Goal: Task Accomplishment & Management: Manage account settings

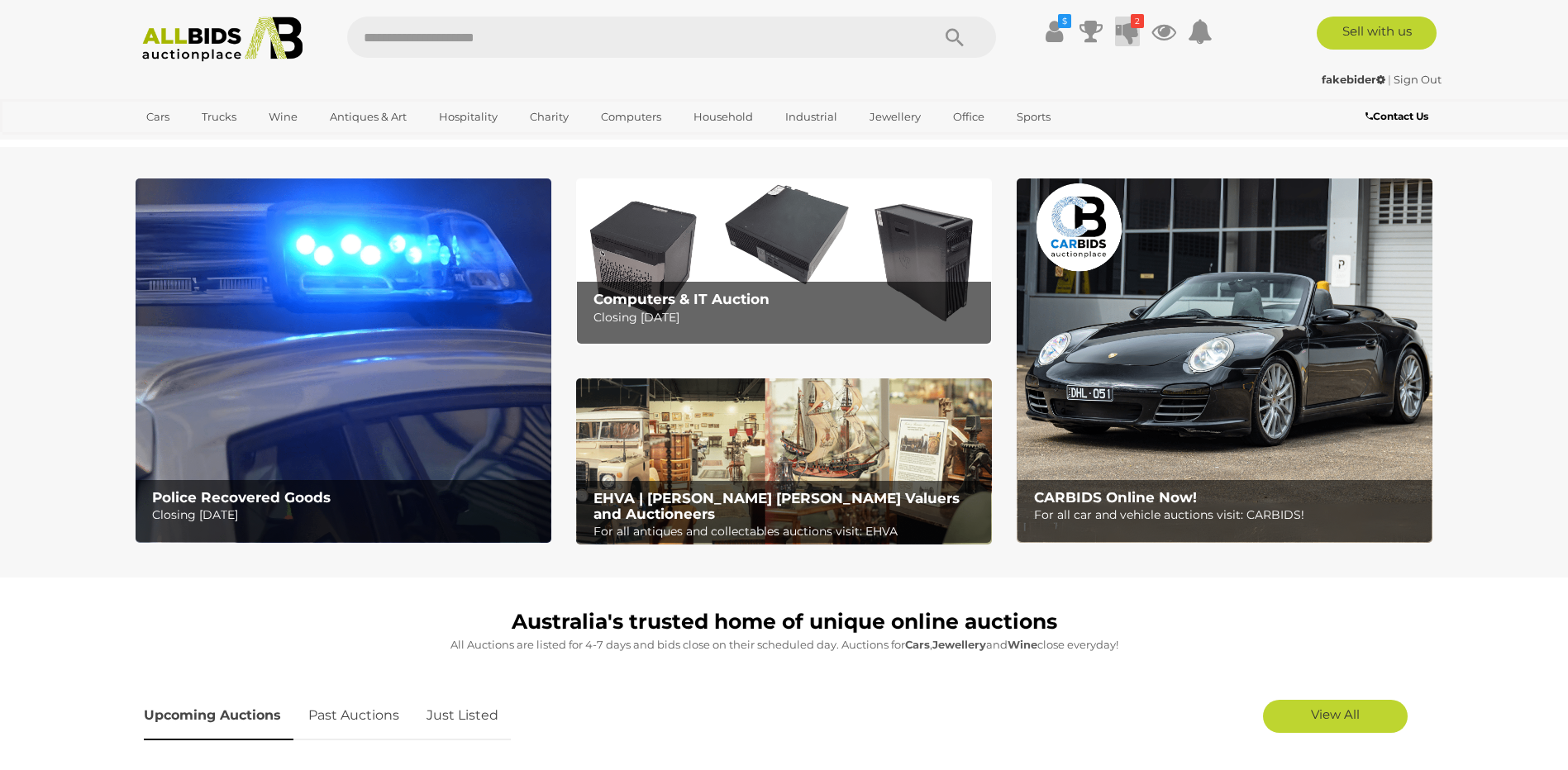
click at [1121, 28] on icon at bounding box center [1127, 30] width 23 height 29
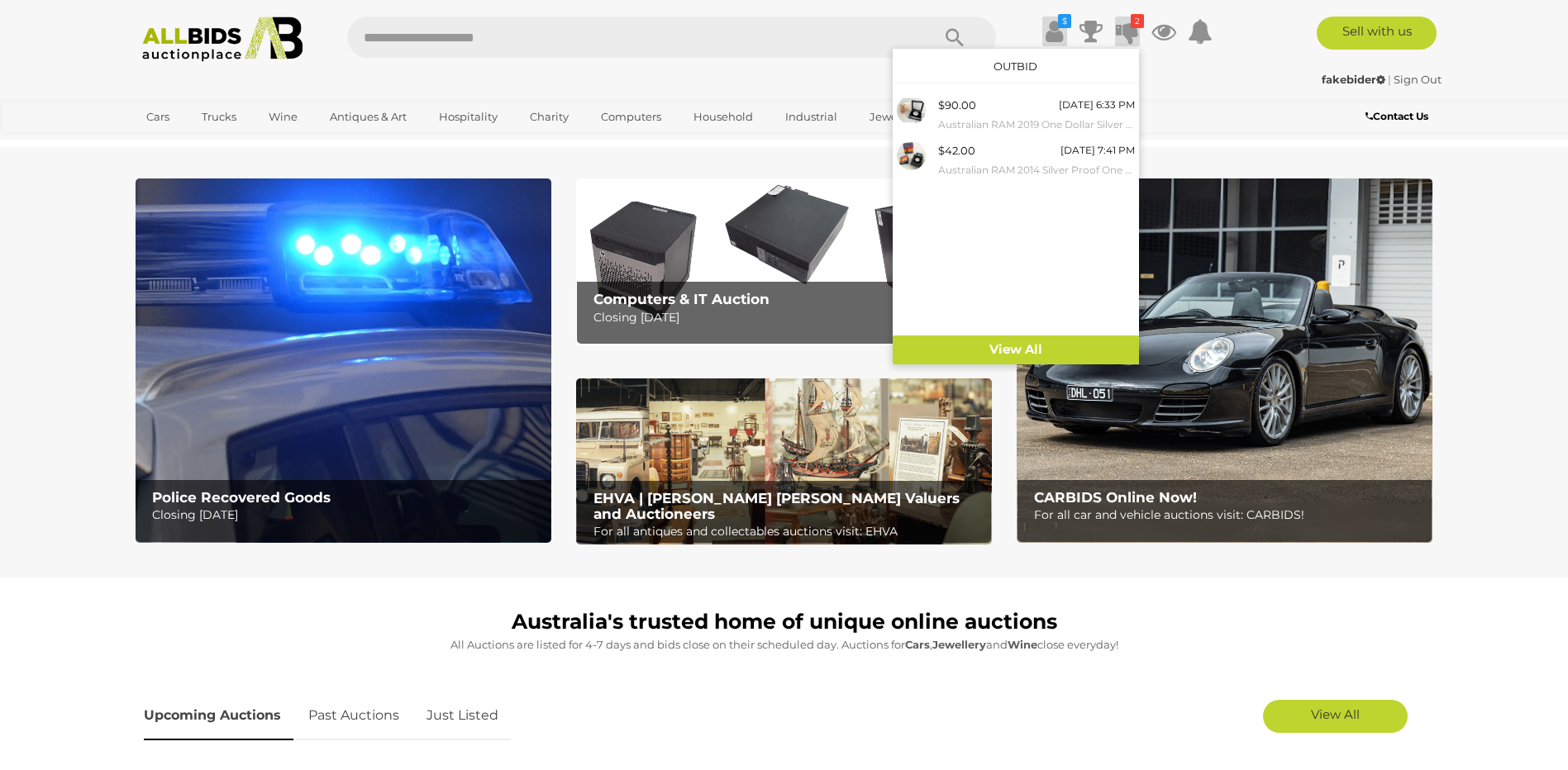
click at [1063, 30] on link "$" at bounding box center [1054, 30] width 25 height 29
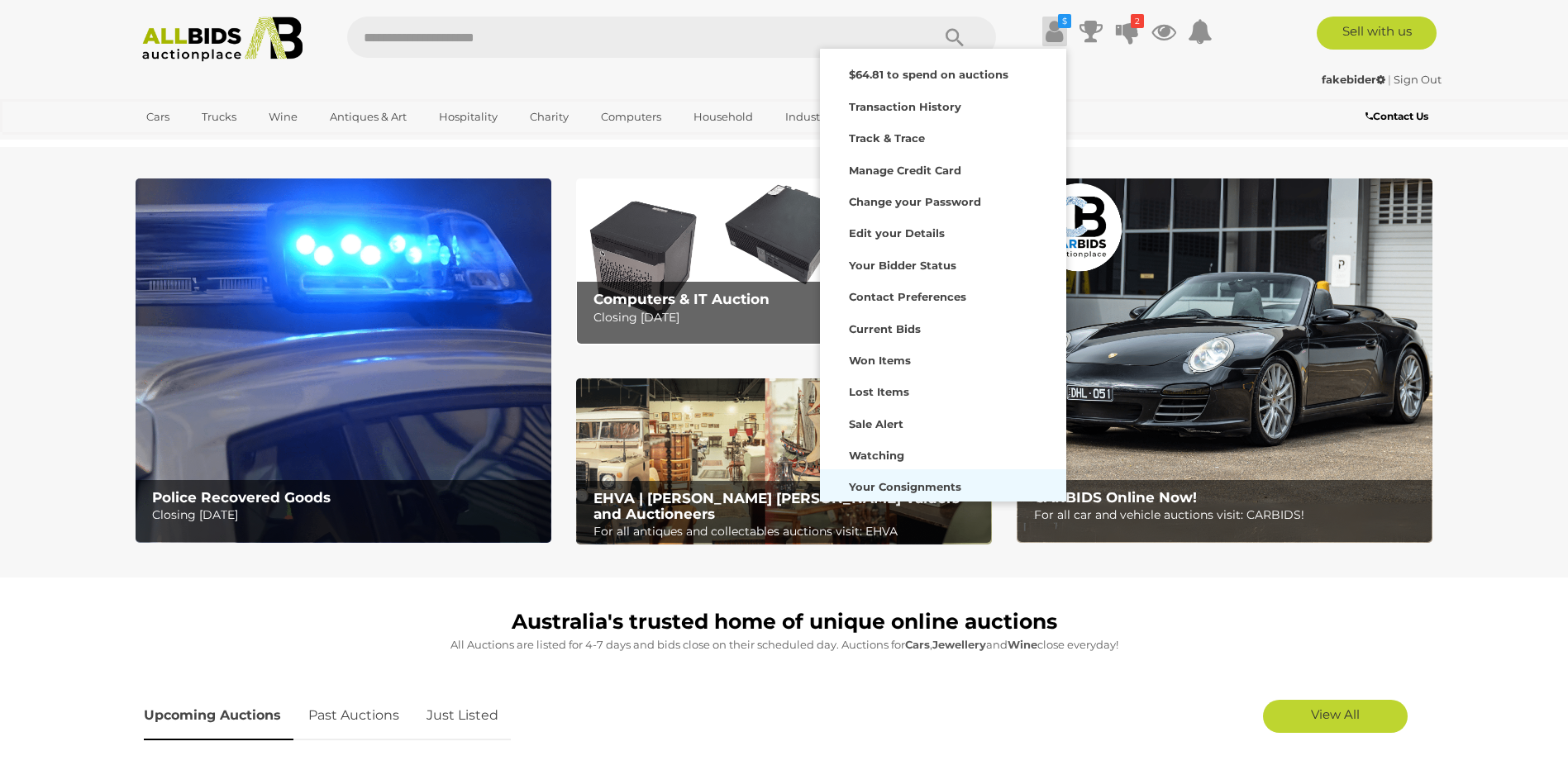
click at [968, 485] on div "Your Consignments" at bounding box center [943, 485] width 238 height 23
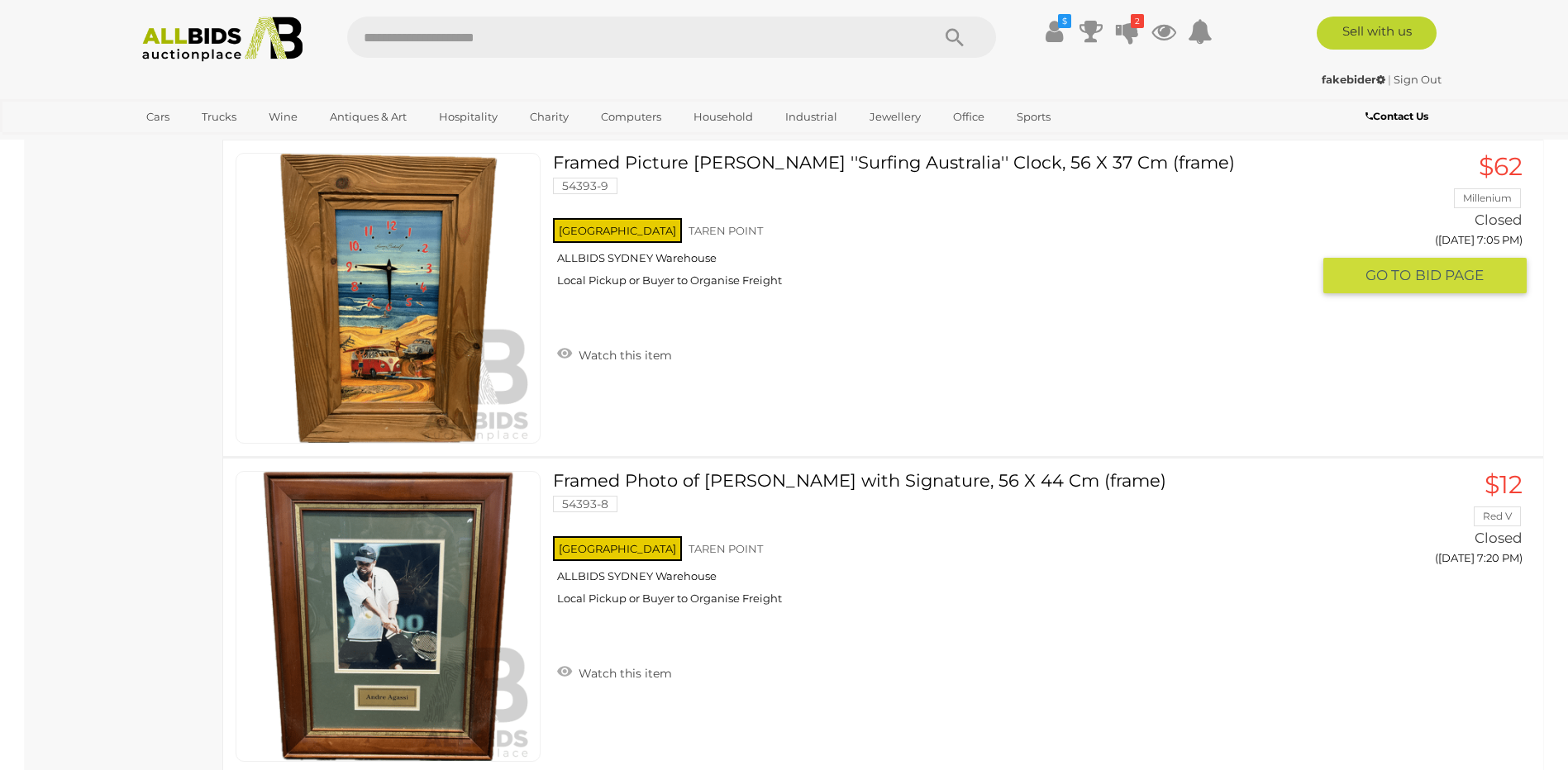
scroll to position [1735, 0]
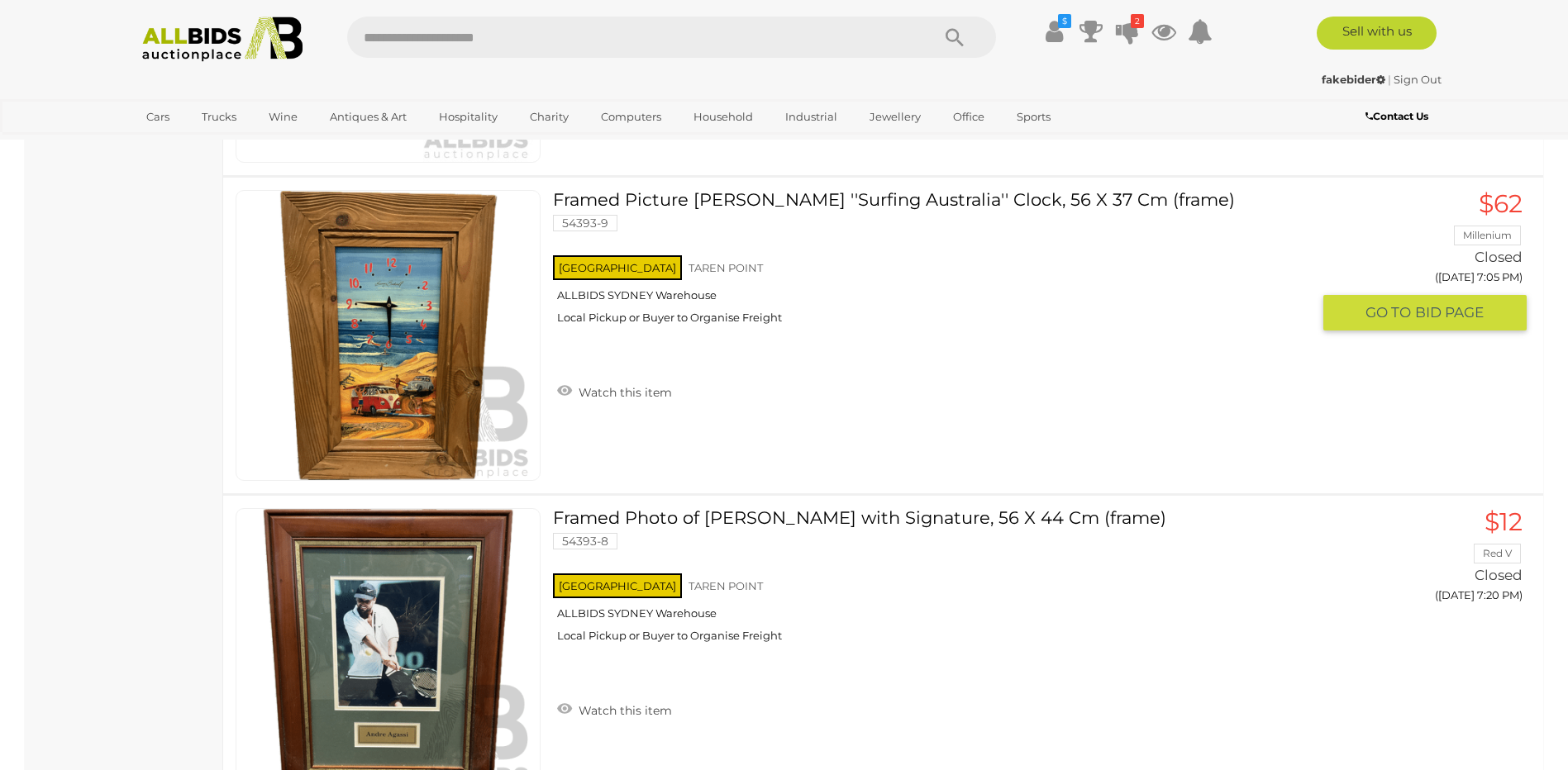
click at [1442, 309] on span "BID PAGE" at bounding box center [1449, 313] width 68 height 19
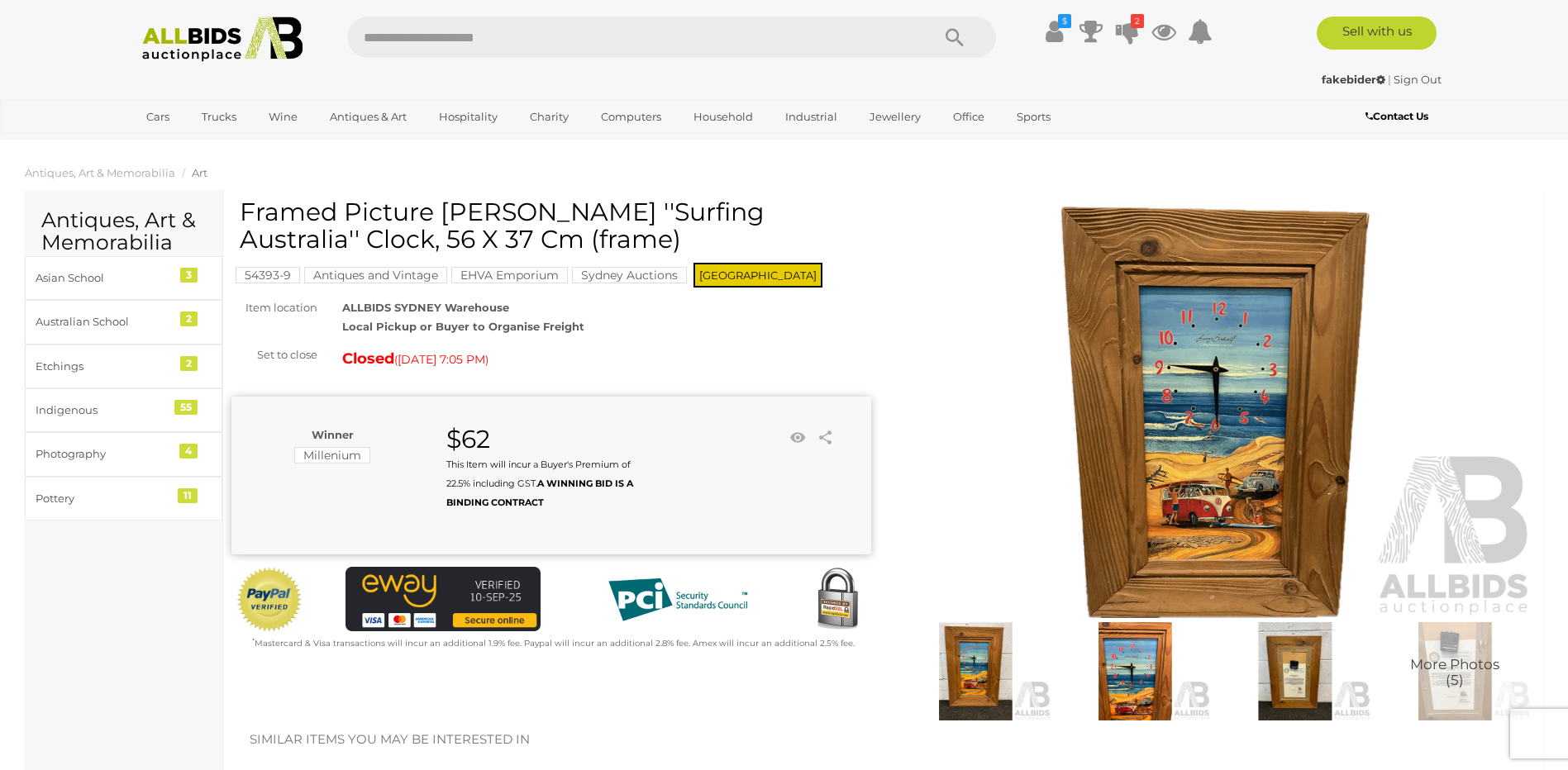
click at [1304, 687] on img at bounding box center [1295, 671] width 152 height 98
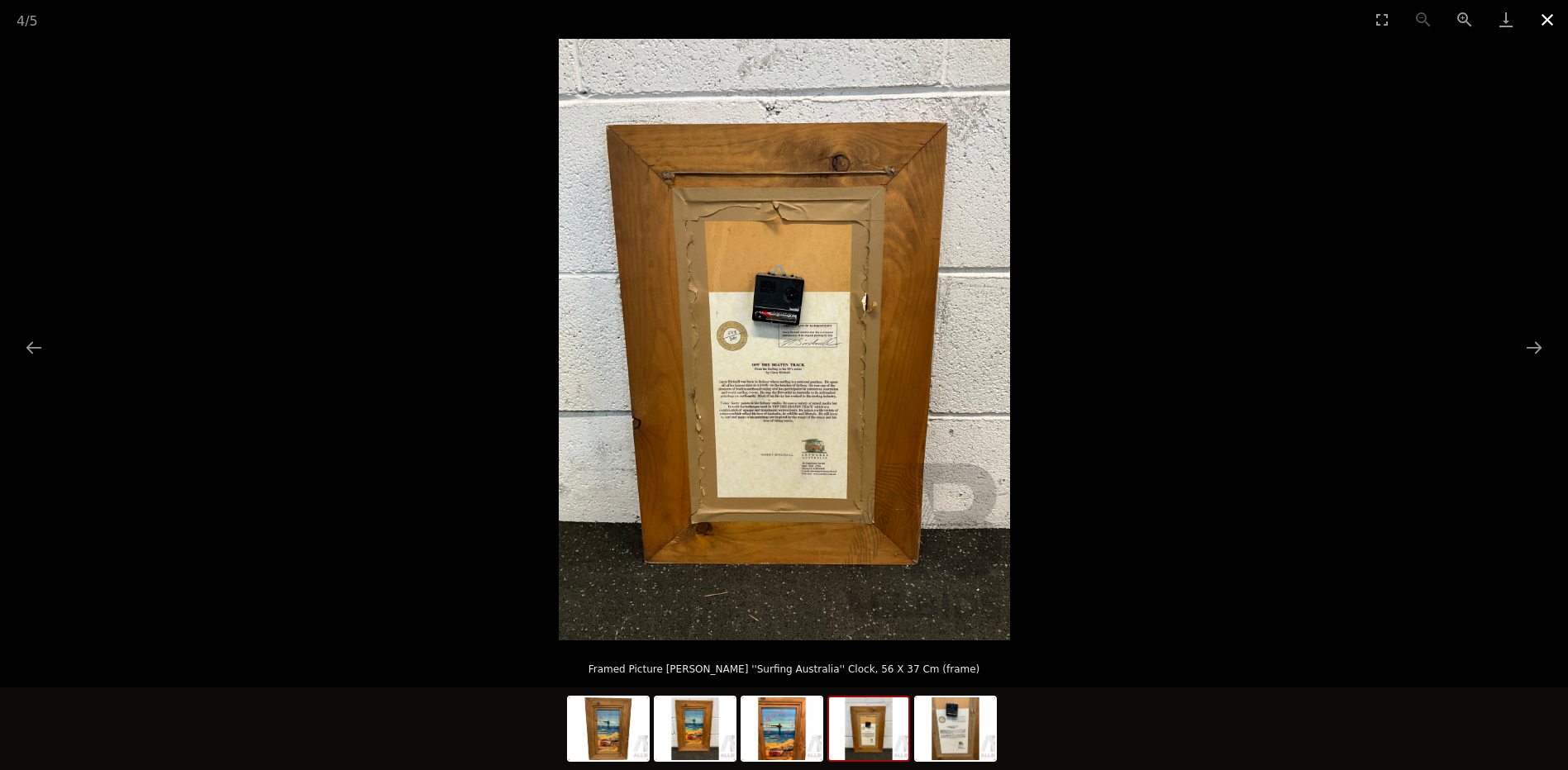
click at [1548, 16] on button "Close gallery" at bounding box center [1547, 19] width 42 height 39
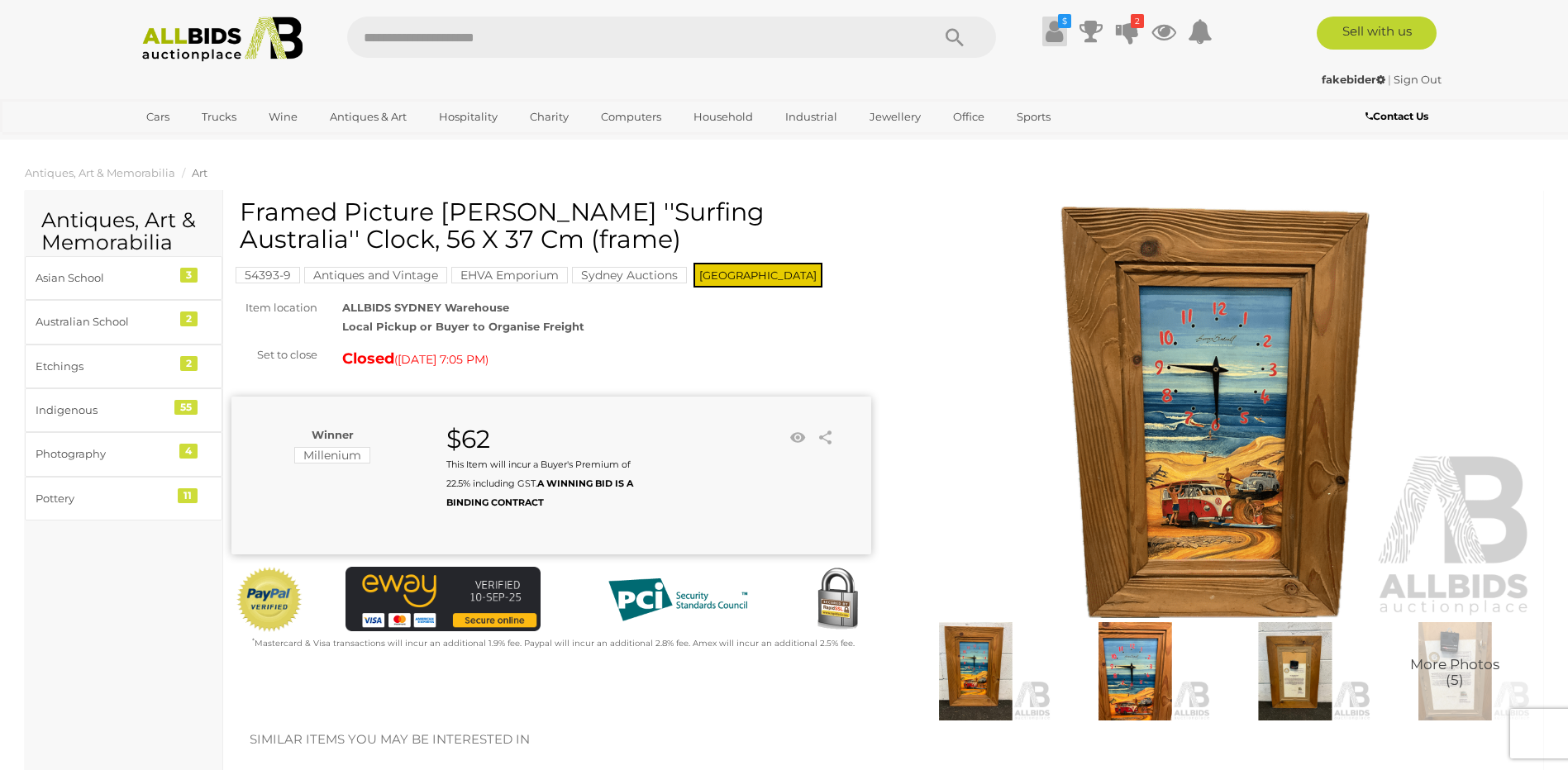
click at [1057, 31] on icon at bounding box center [1054, 30] width 17 height 29
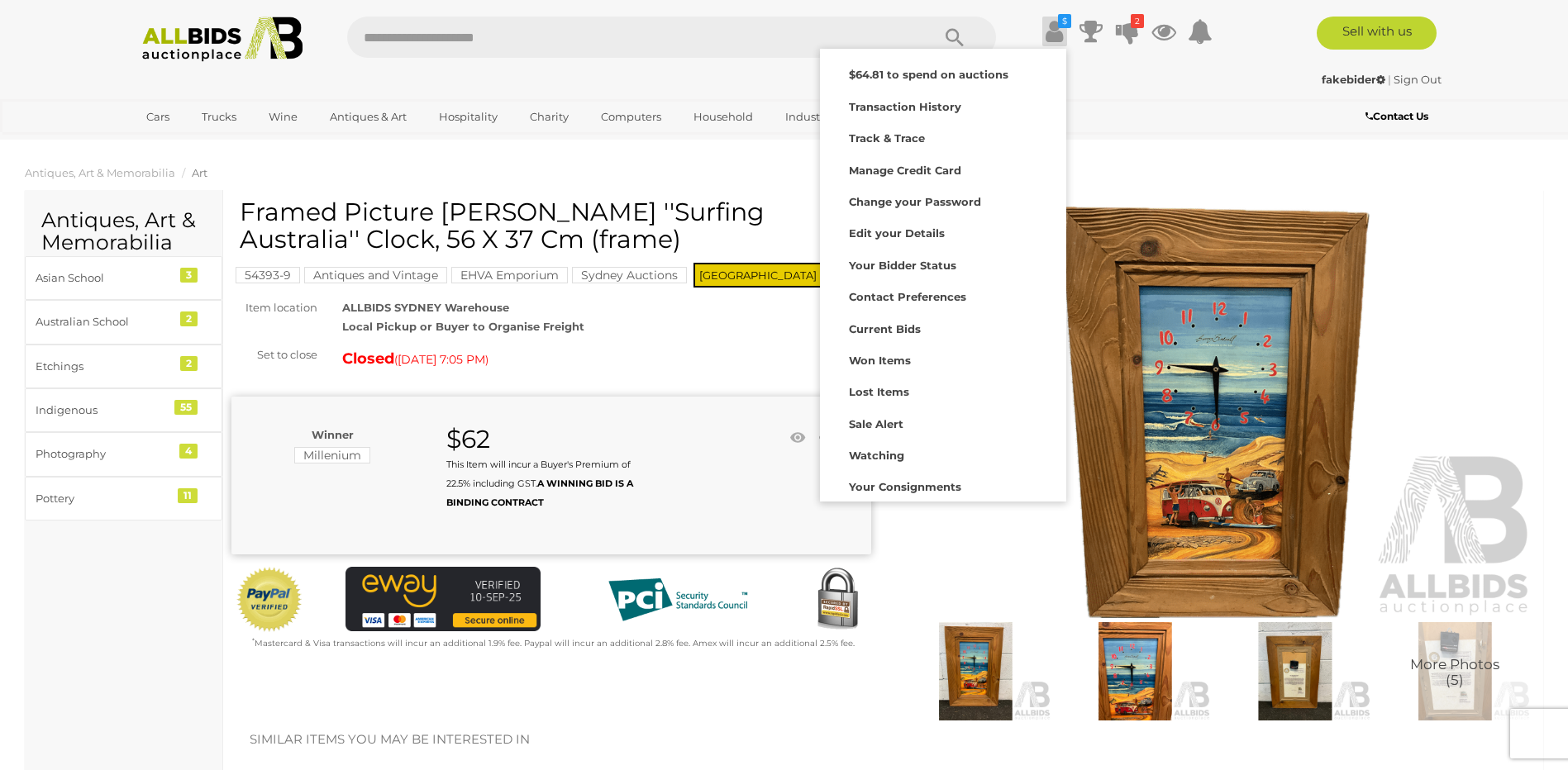
click at [1208, 90] on div "fakebider | Sign Out fakebider | Sign Out" at bounding box center [784, 82] width 1323 height 33
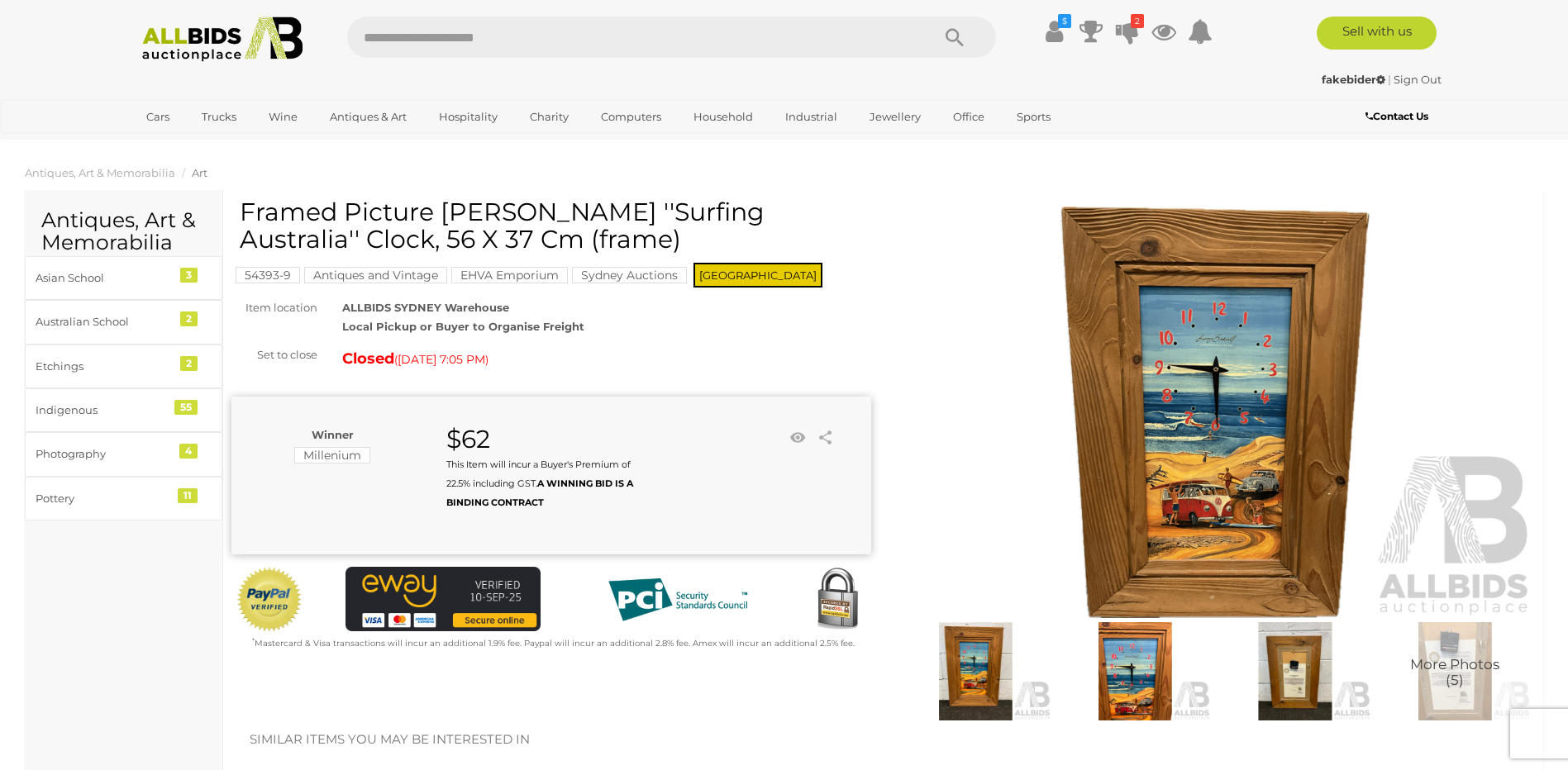
click at [1147, 663] on img at bounding box center [1135, 671] width 152 height 98
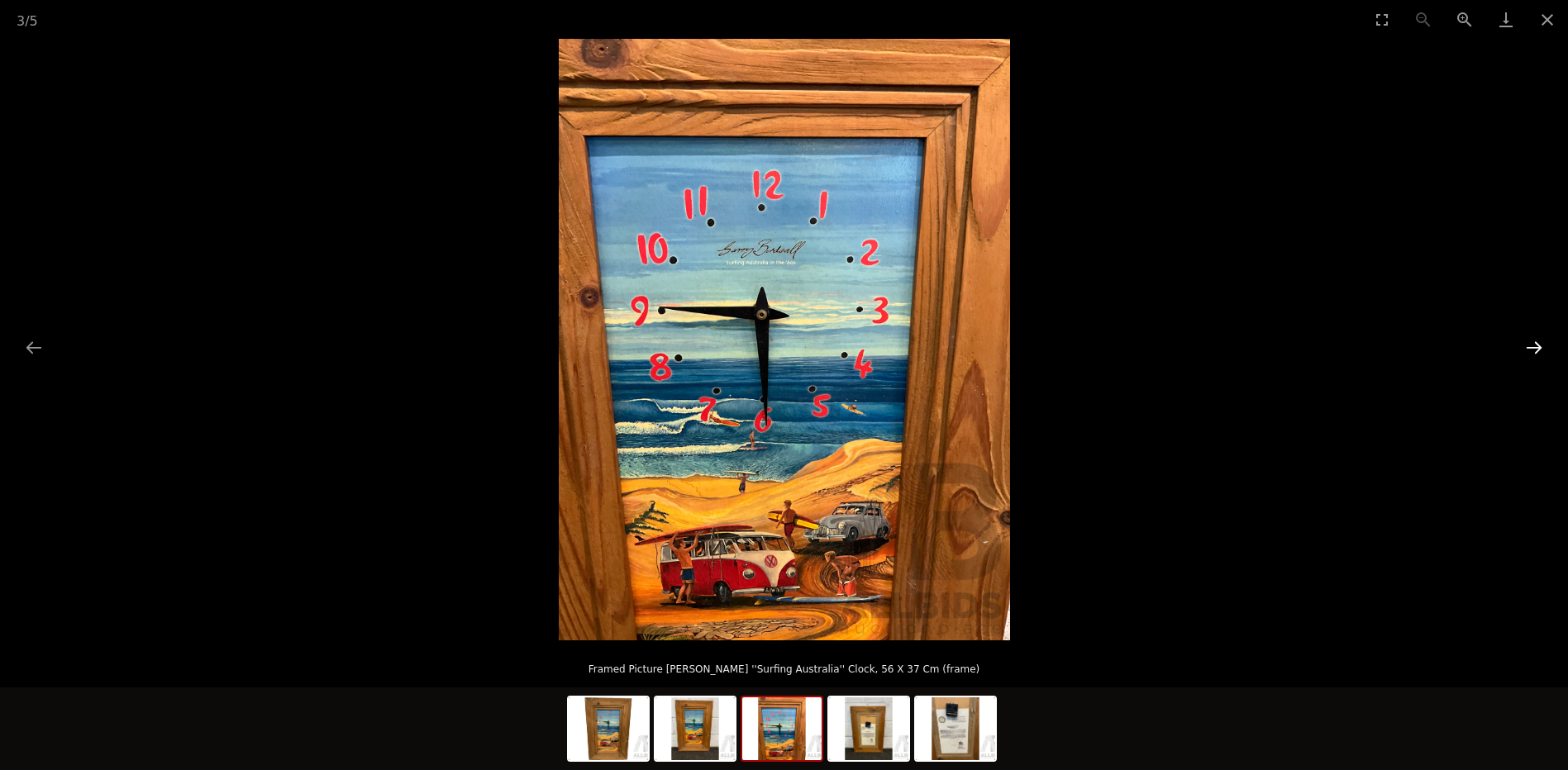
click at [1533, 351] on button "Next slide" at bounding box center [1534, 348] width 35 height 32
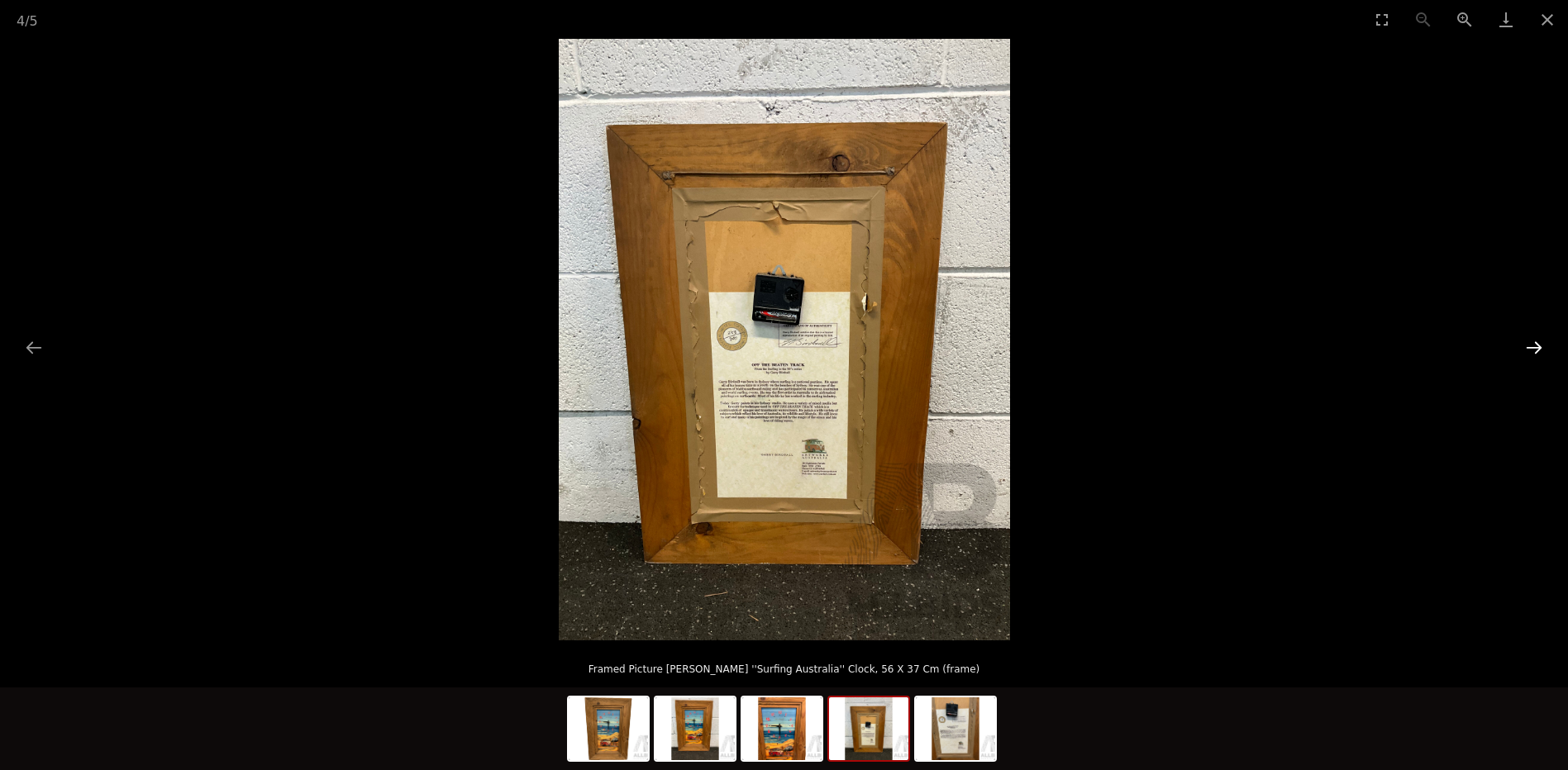
click at [1533, 351] on button "Next slide" at bounding box center [1534, 348] width 35 height 32
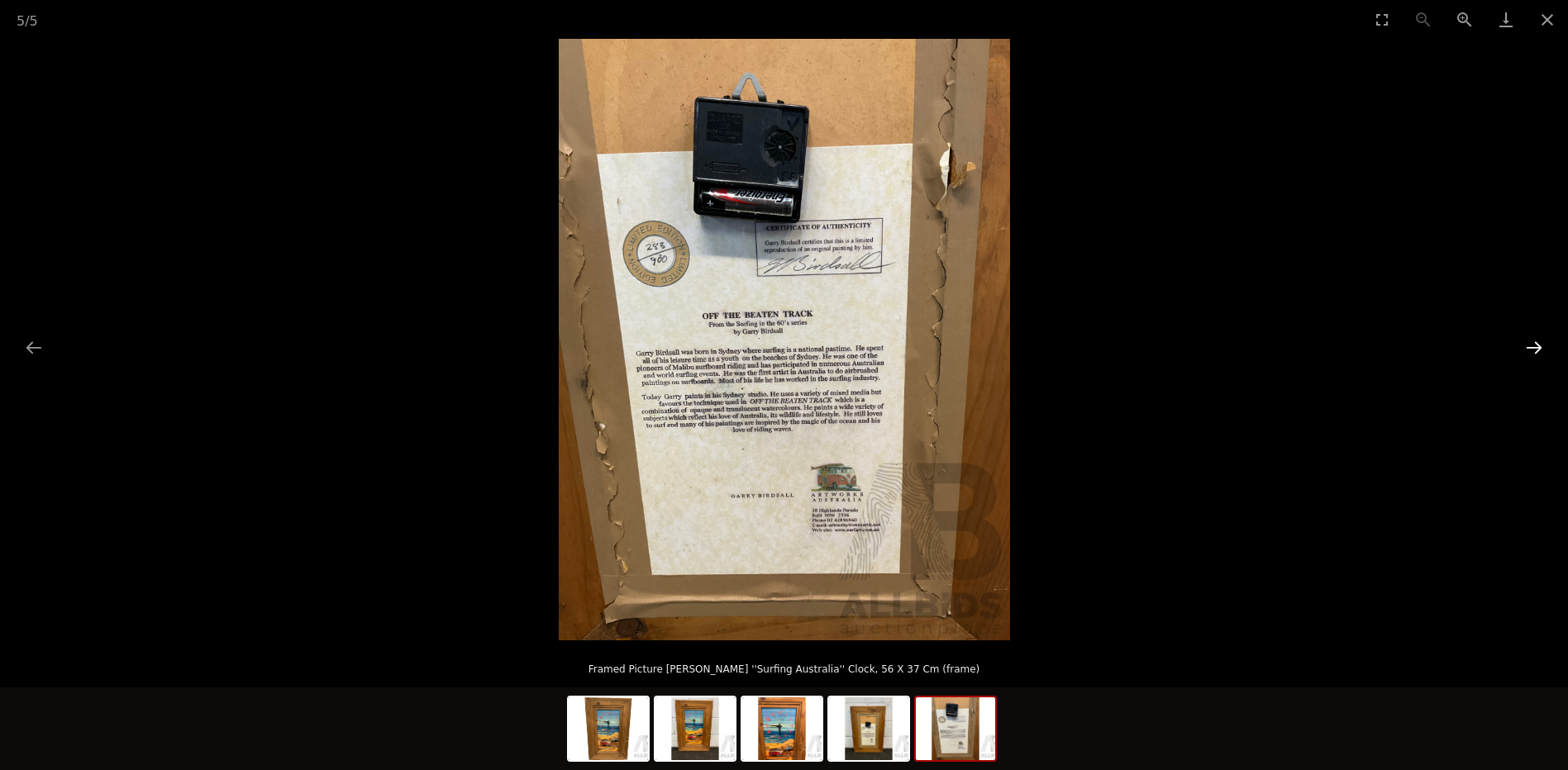
click at [1533, 351] on button "Next slide" at bounding box center [1534, 348] width 35 height 32
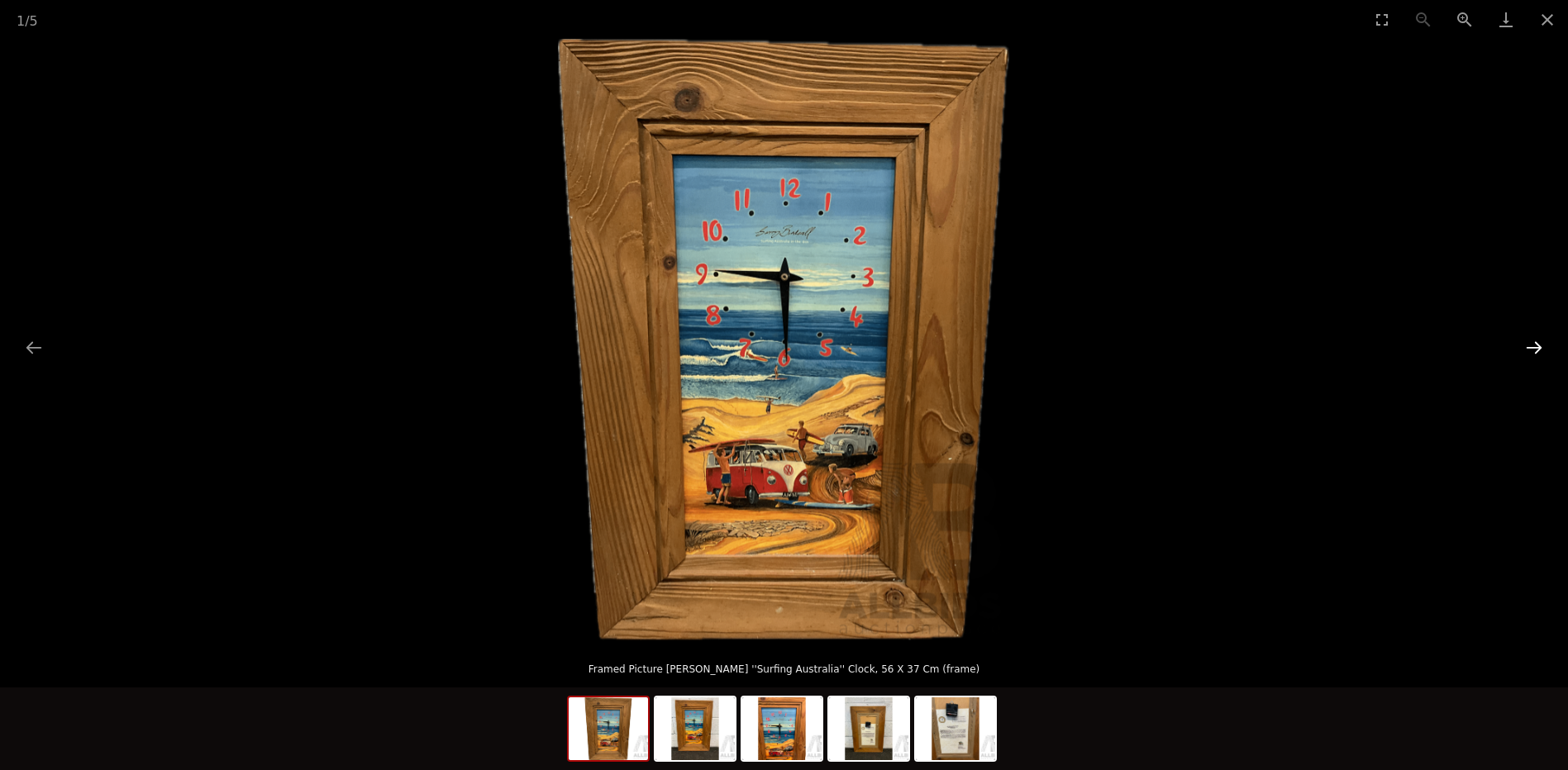
click at [1533, 351] on button "Next slide" at bounding box center [1534, 348] width 35 height 32
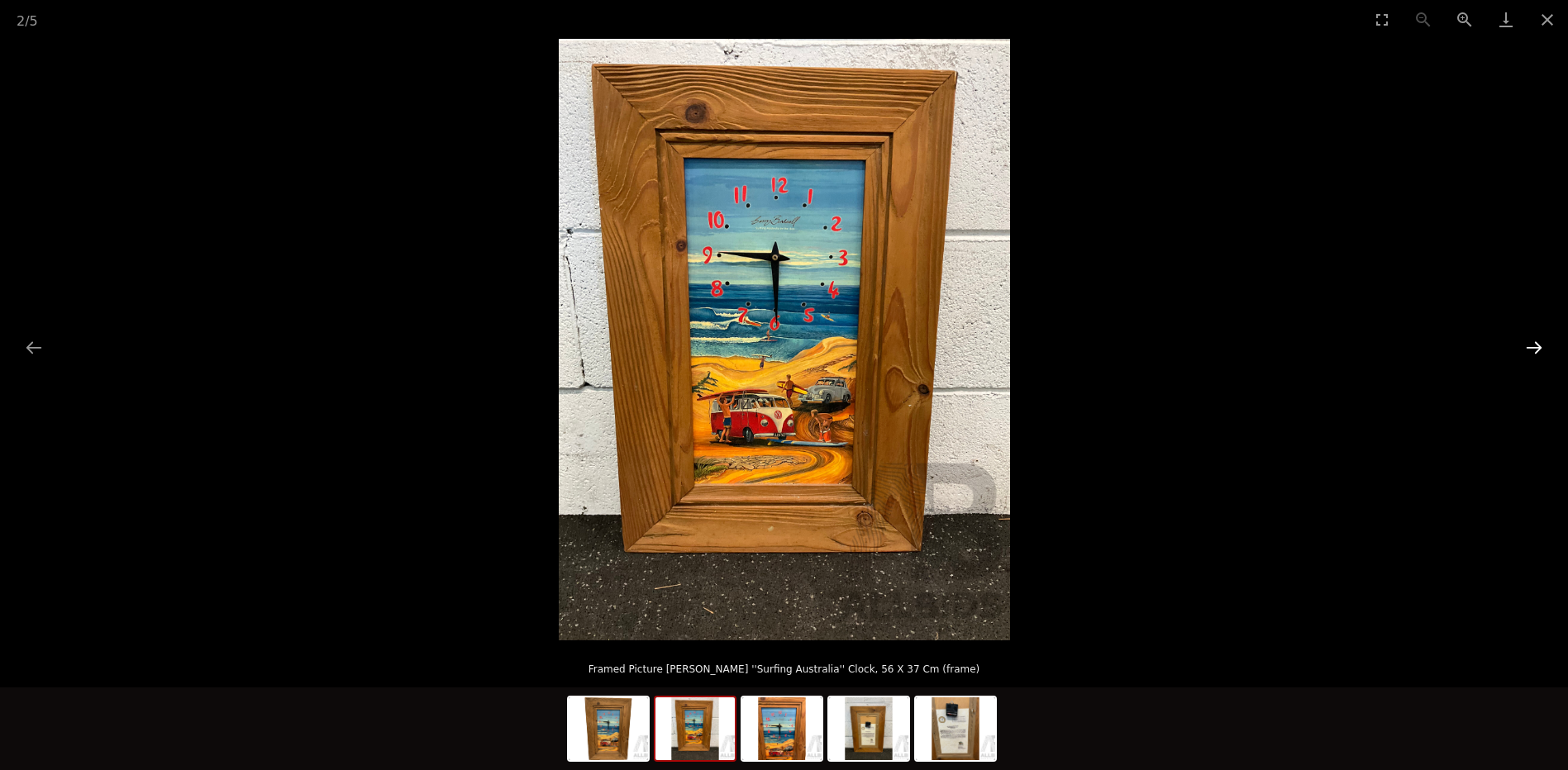
click at [1533, 351] on button "Next slide" at bounding box center [1534, 348] width 35 height 32
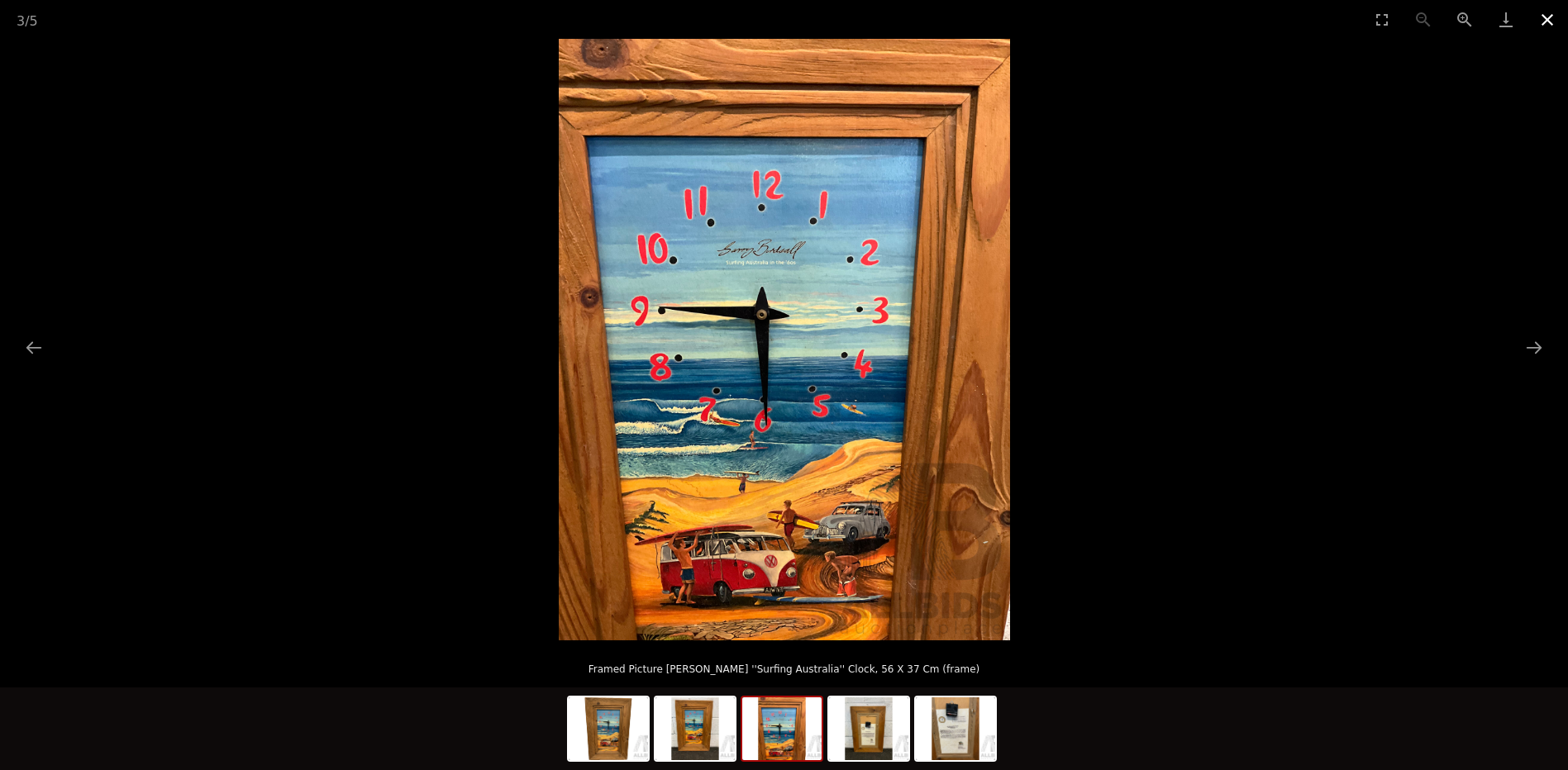
click at [1546, 16] on button "Close gallery" at bounding box center [1547, 19] width 42 height 39
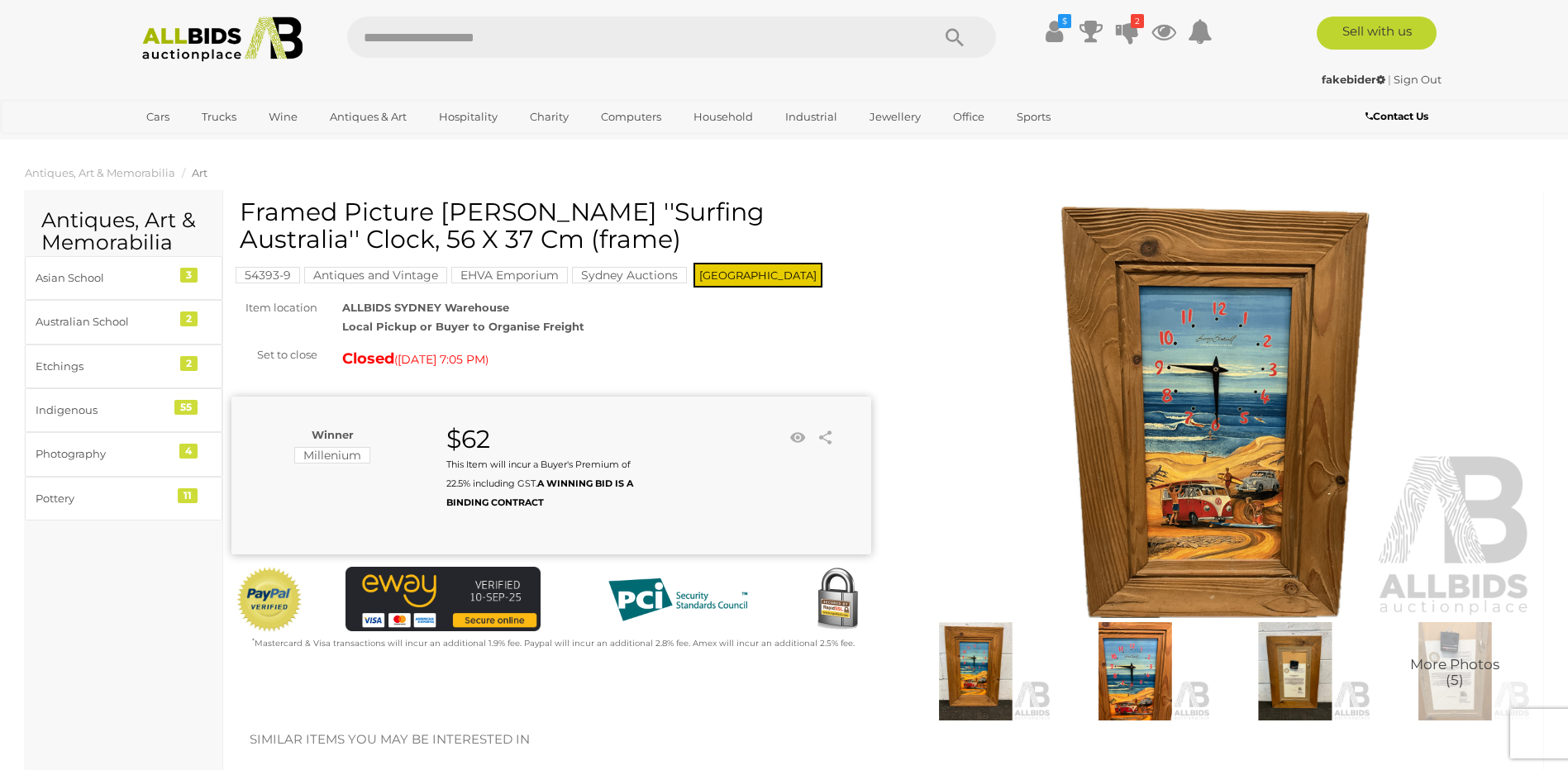
click at [1394, 123] on link "Contact Us" at bounding box center [1398, 116] width 67 height 18
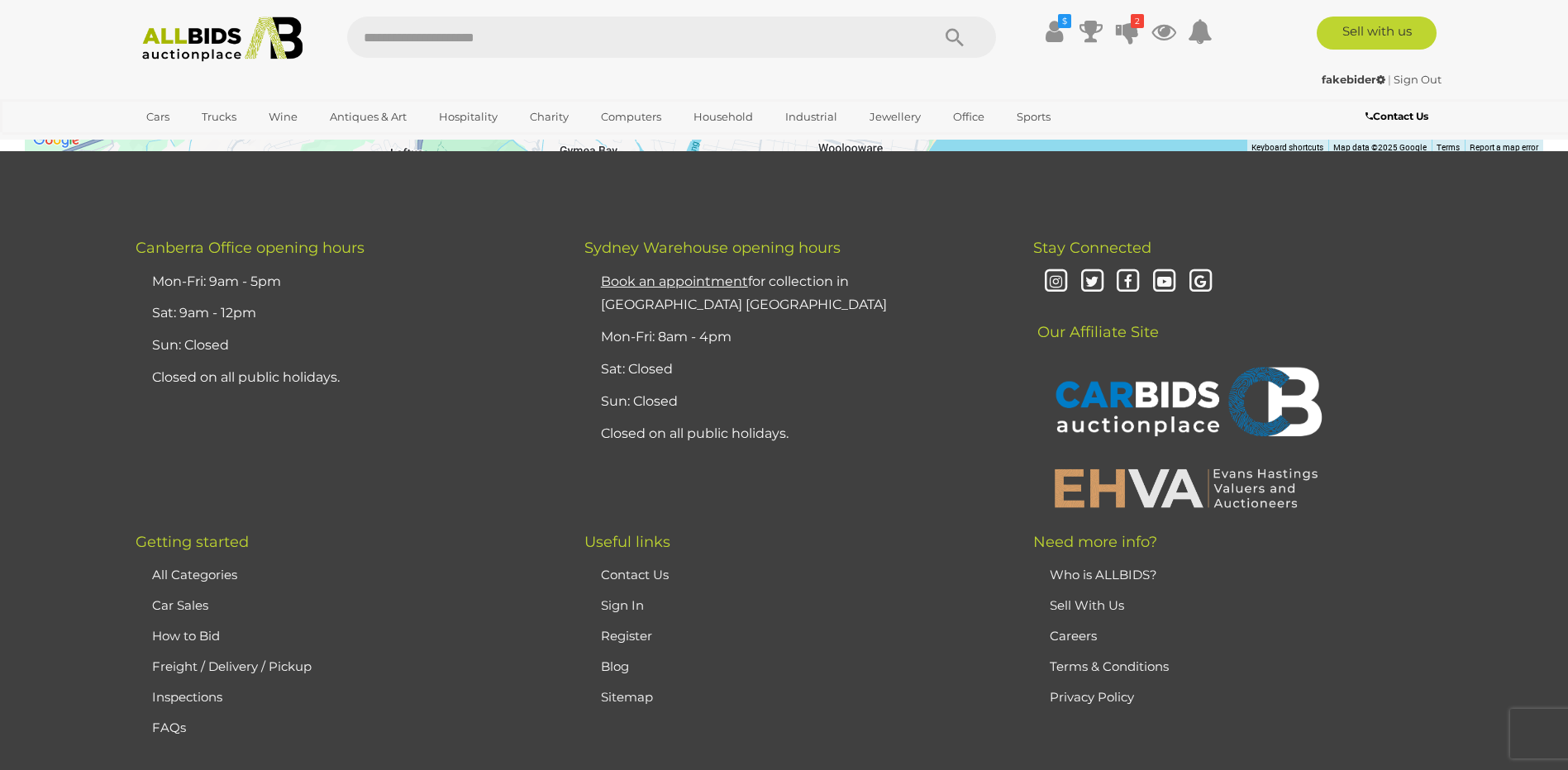
scroll to position [2318, 0]
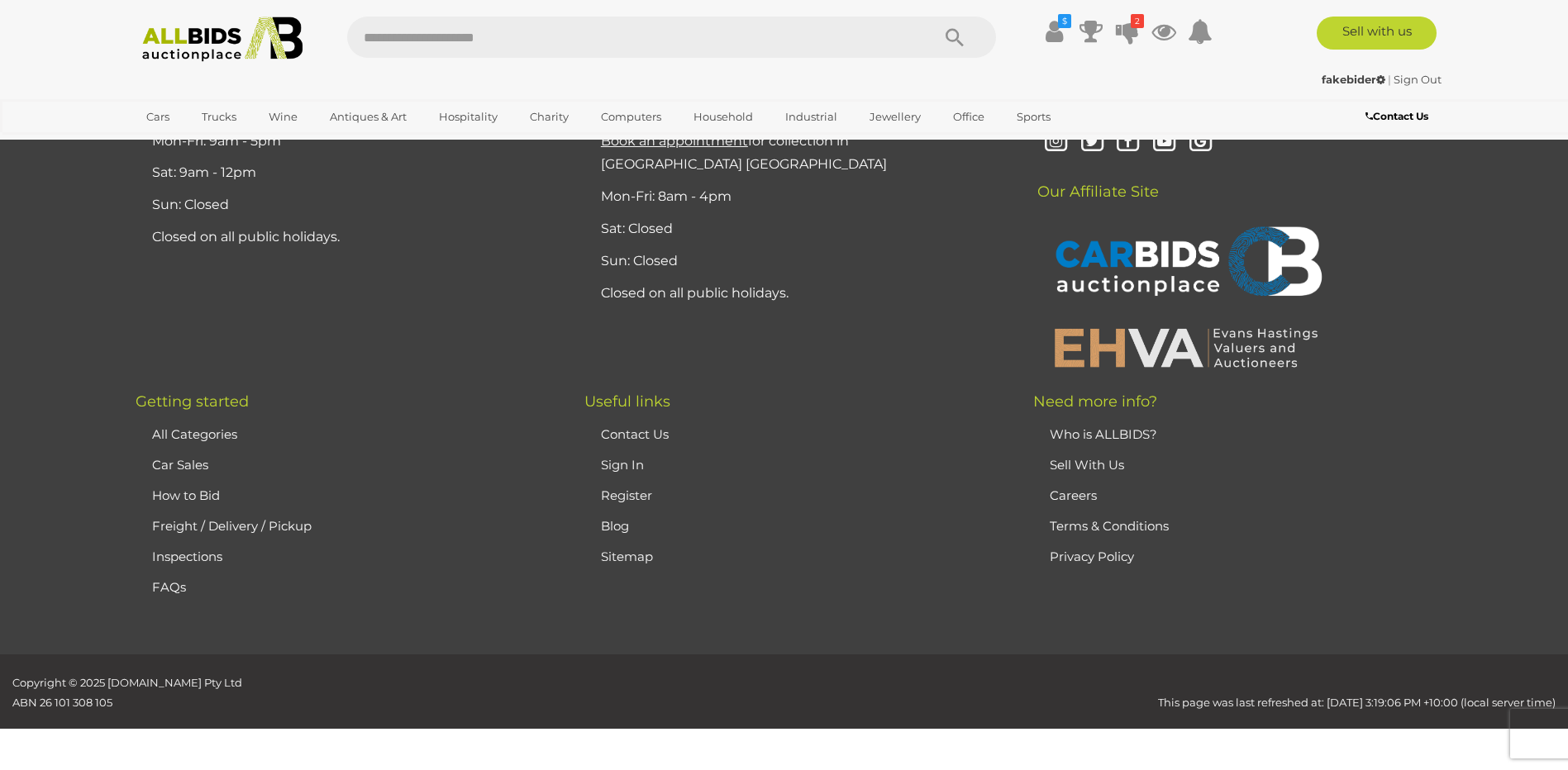
click at [627, 429] on link "Contact Us" at bounding box center [635, 434] width 68 height 16
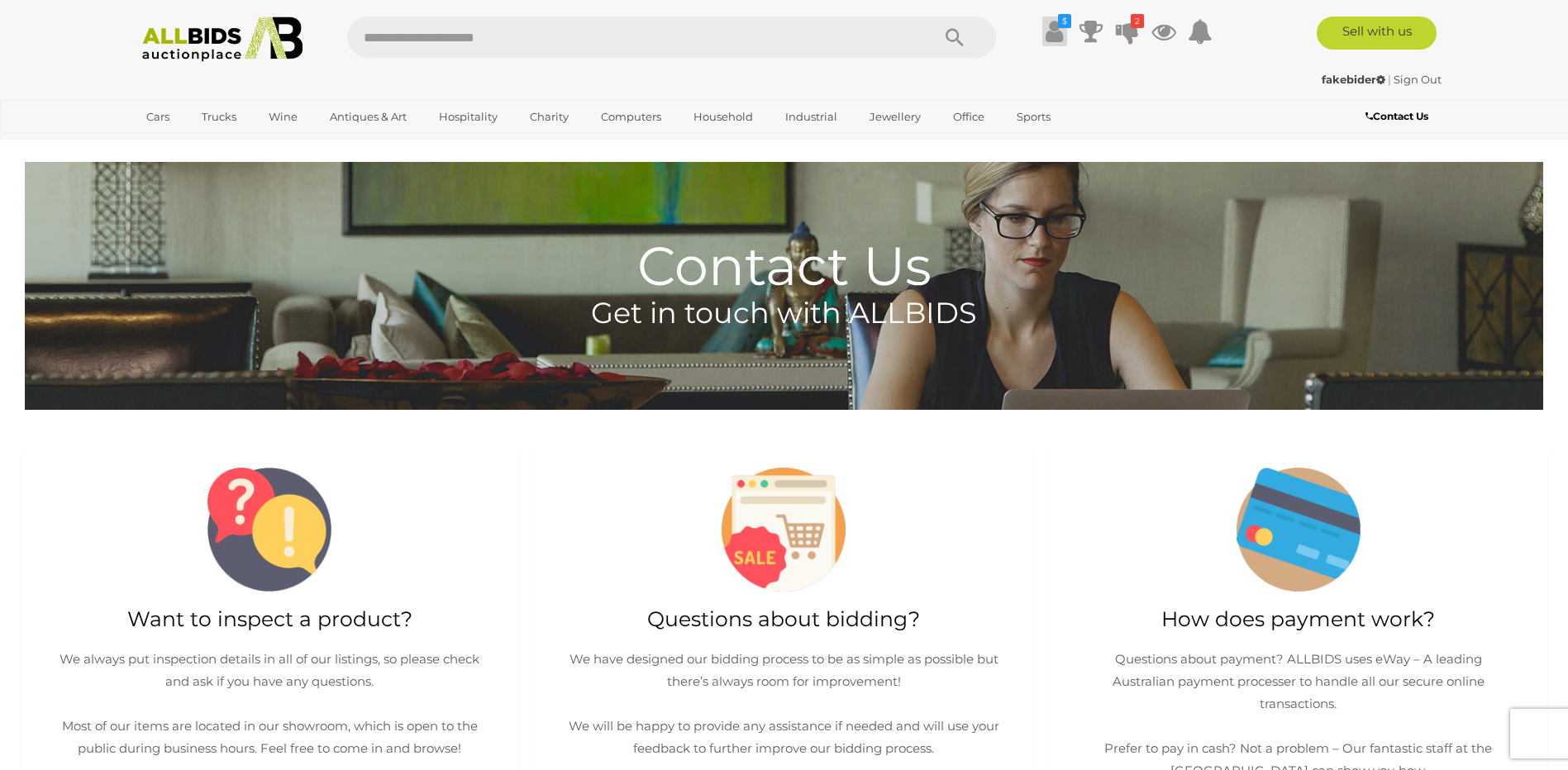
click at [1054, 34] on icon at bounding box center [1054, 30] width 17 height 29
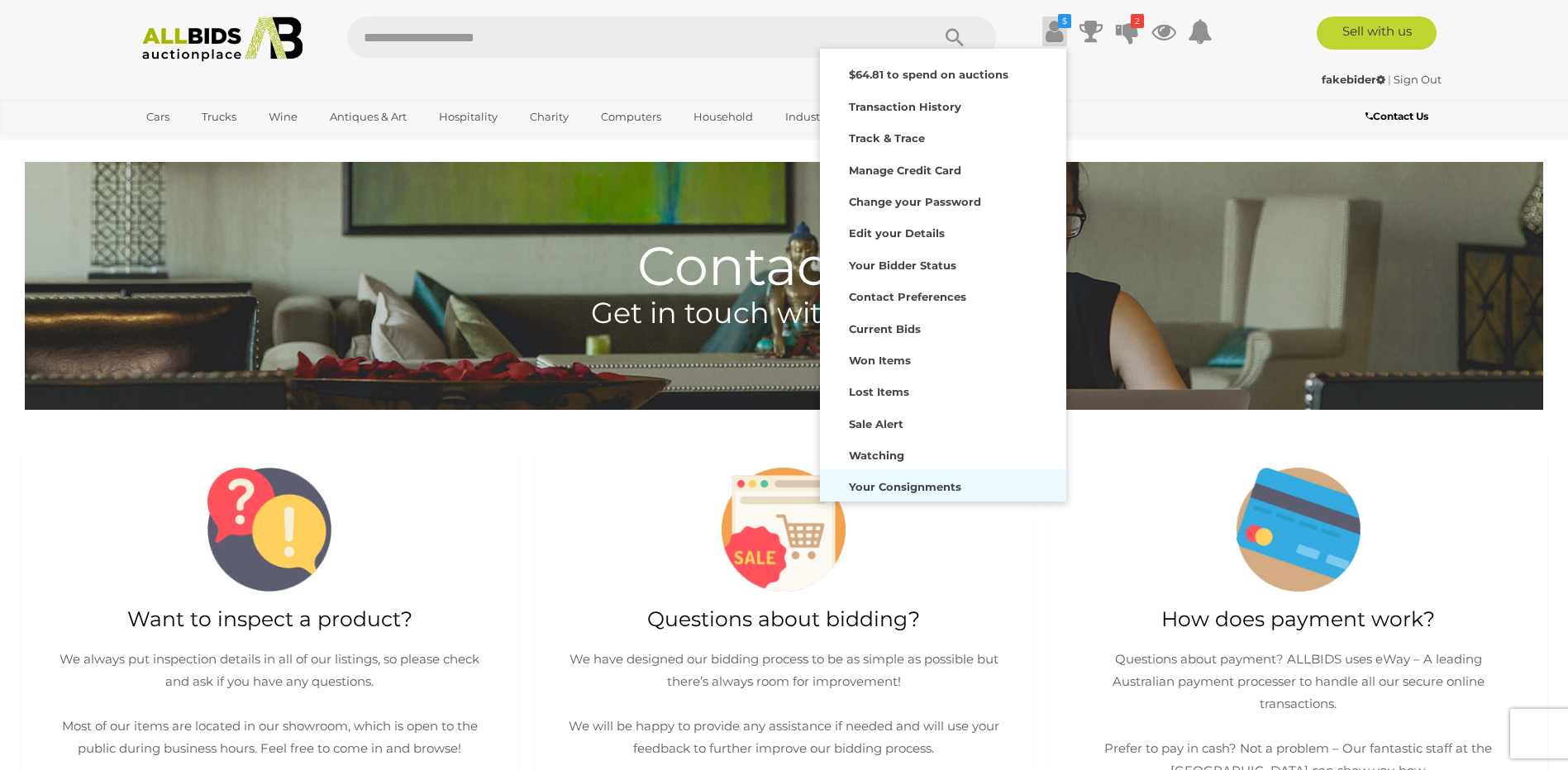
click at [894, 490] on strong "Your Consignments" at bounding box center [905, 487] width 113 height 13
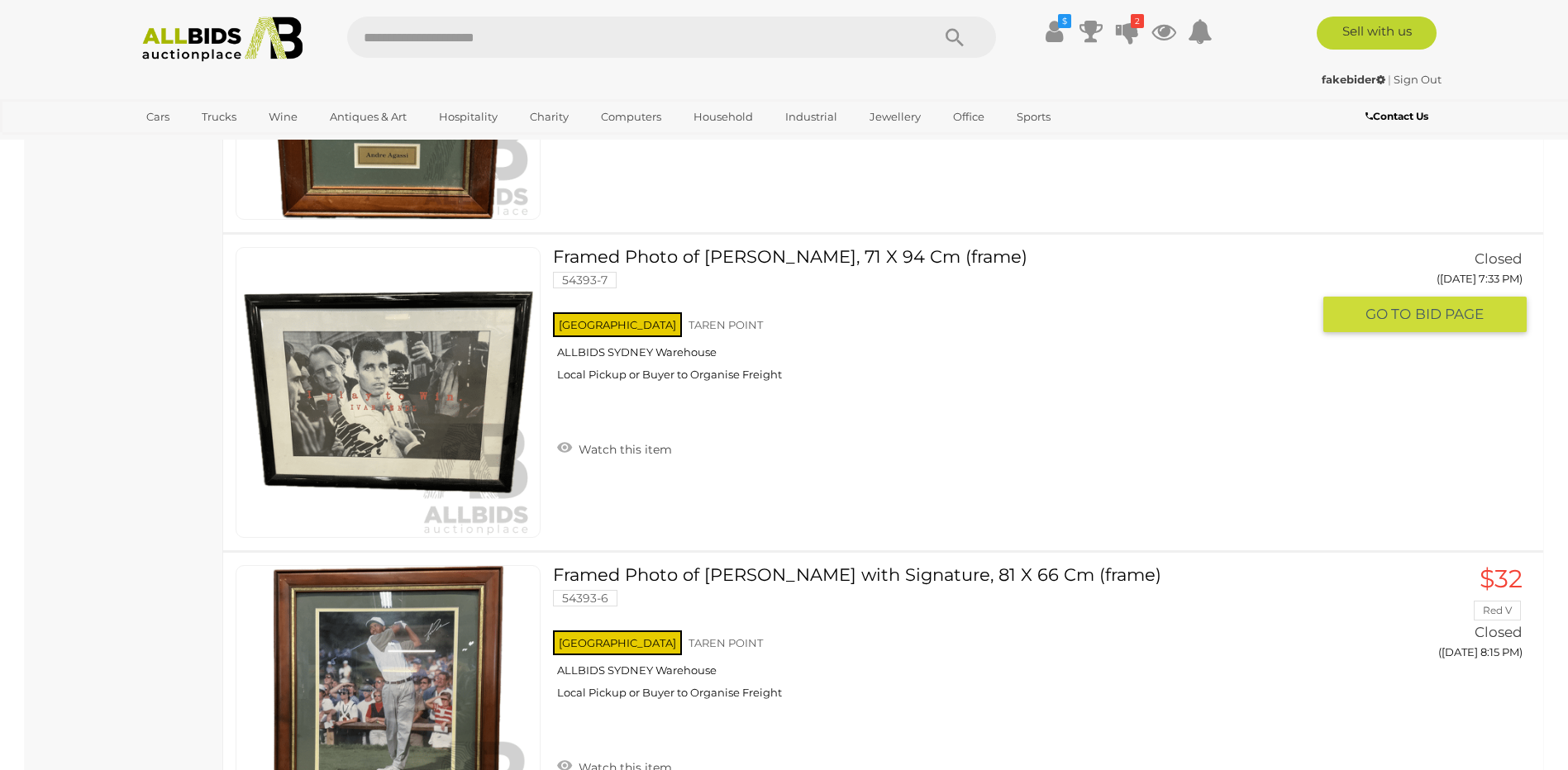
scroll to position [2314, 0]
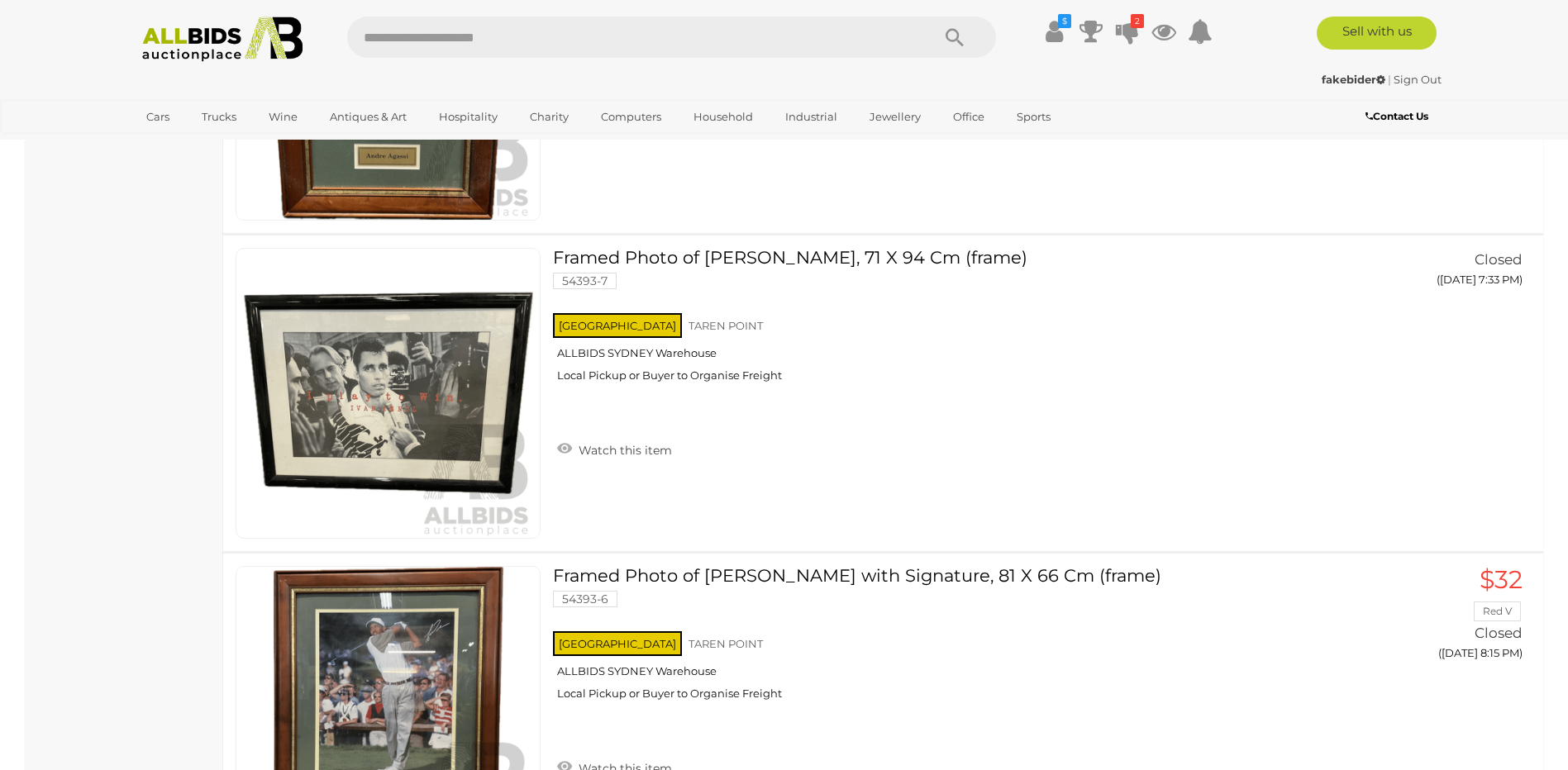
click at [1385, 119] on b "Contact Us" at bounding box center [1397, 116] width 63 height 12
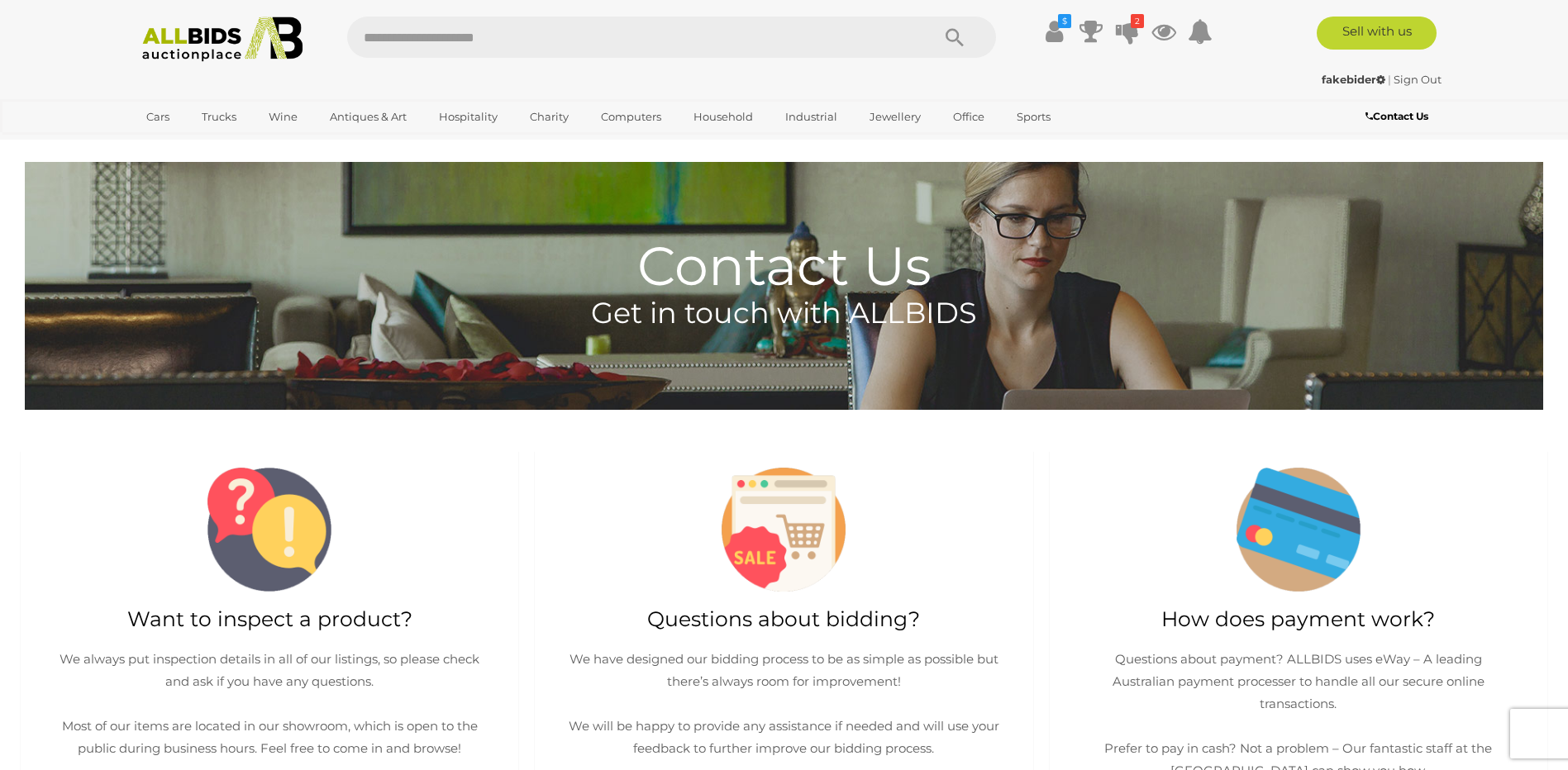
drag, startPoint x: 1397, startPoint y: 114, endPoint x: 1386, endPoint y: 114, distance: 11.0
click at [1396, 114] on b "Contact Us" at bounding box center [1397, 116] width 63 height 12
click at [1053, 23] on icon at bounding box center [1054, 30] width 17 height 29
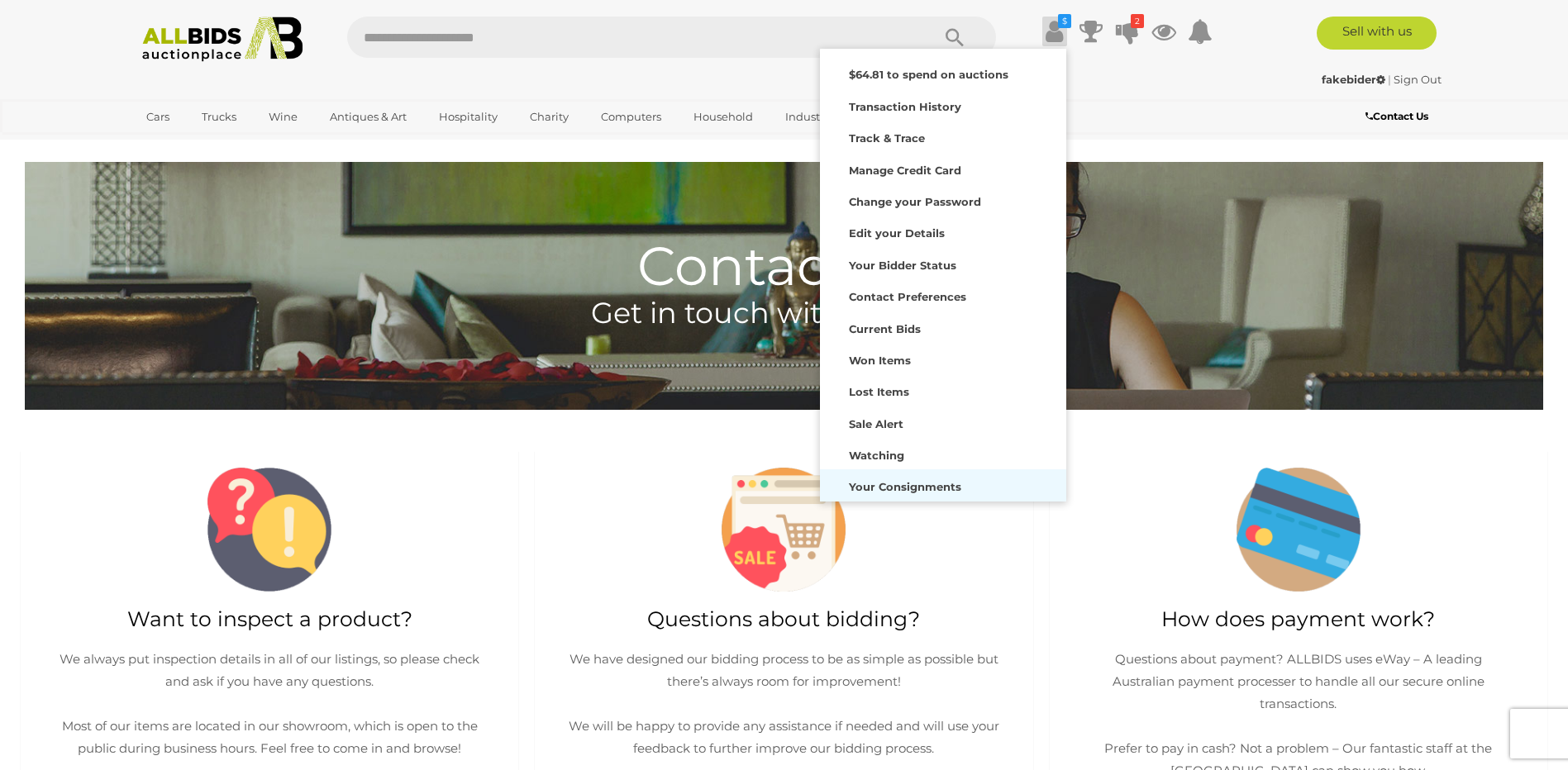
click at [902, 489] on strong "Your Consignments" at bounding box center [905, 487] width 113 height 13
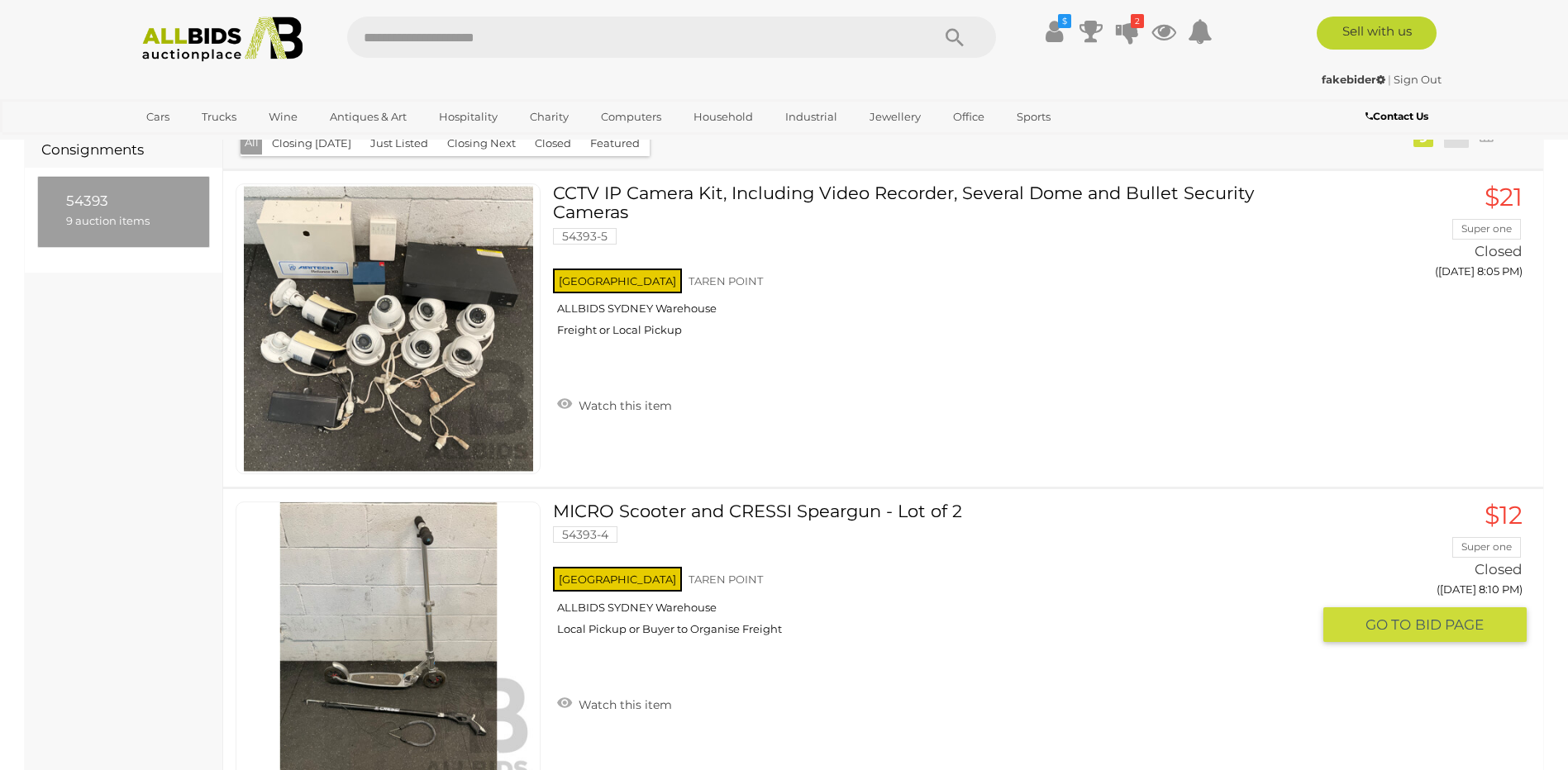
scroll to position [165, 0]
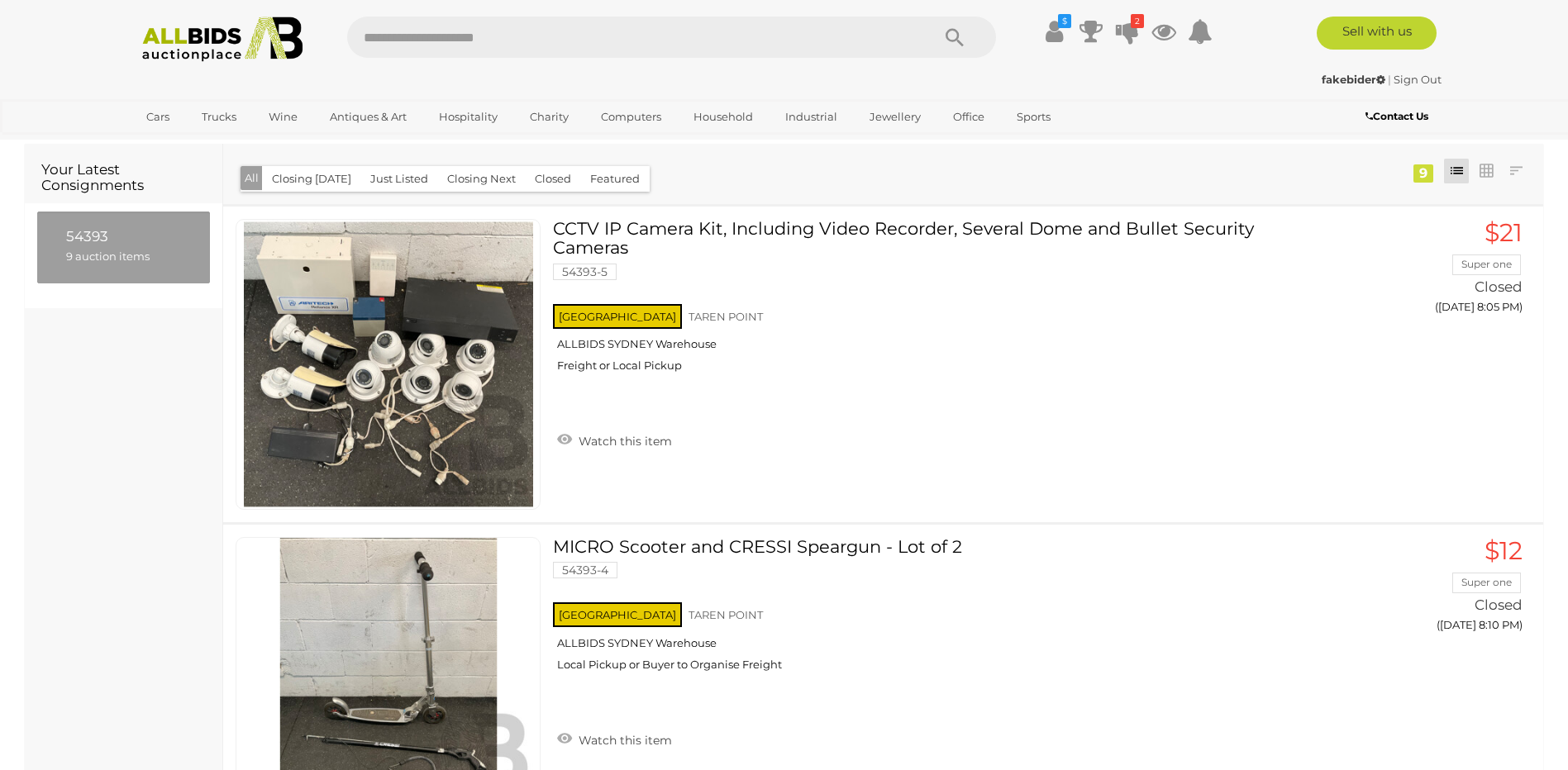
click at [61, 240] on div "54393 9 auction items" at bounding box center [123, 247] width 139 height 39
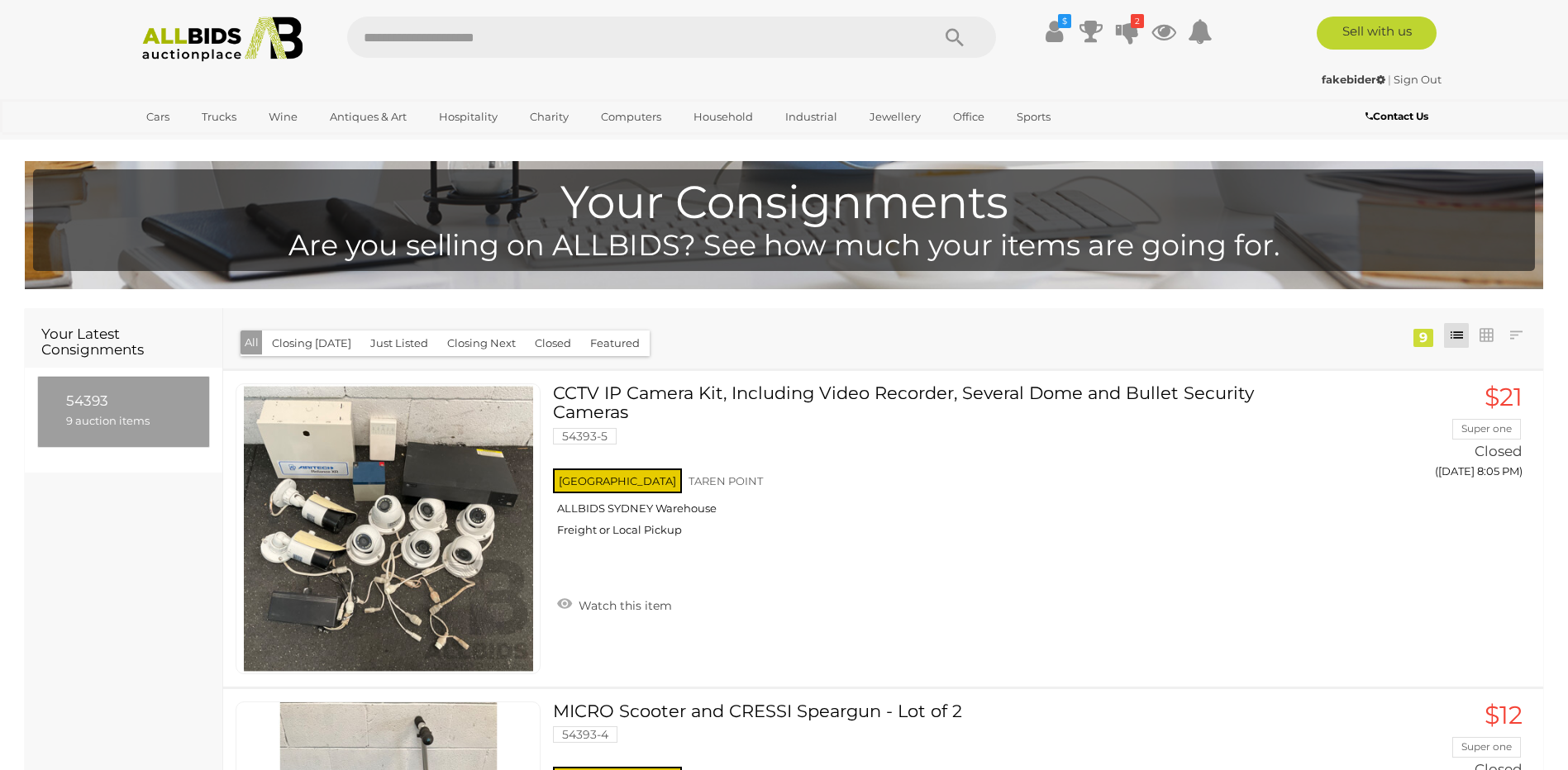
scroll to position [0, 0]
